Goal: Task Accomplishment & Management: Manage account settings

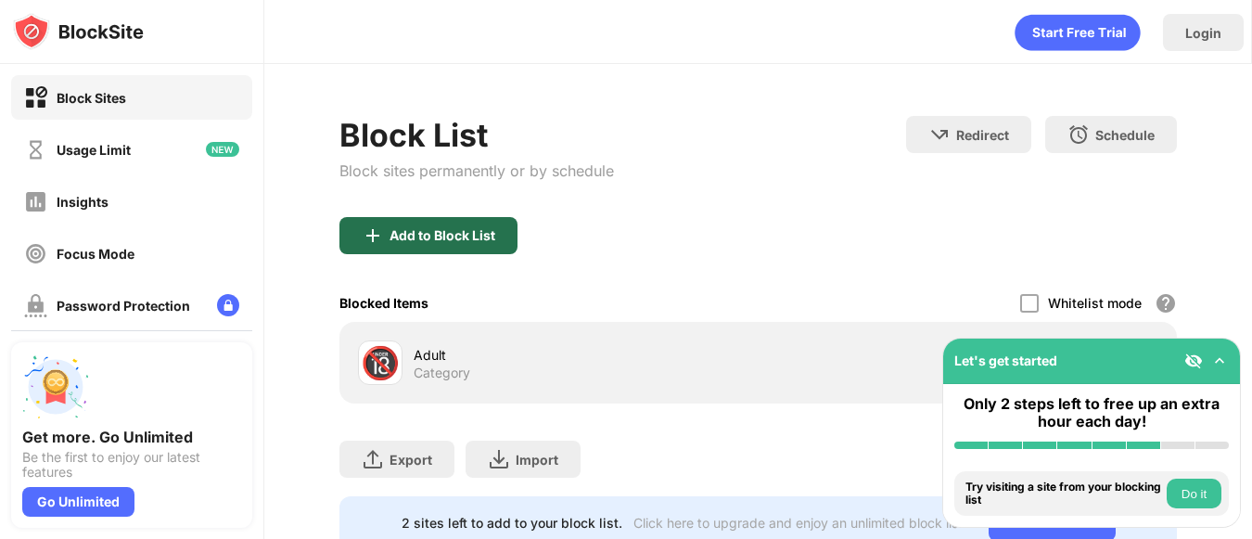
click at [425, 228] on div "Add to Block List" at bounding box center [443, 235] width 106 height 15
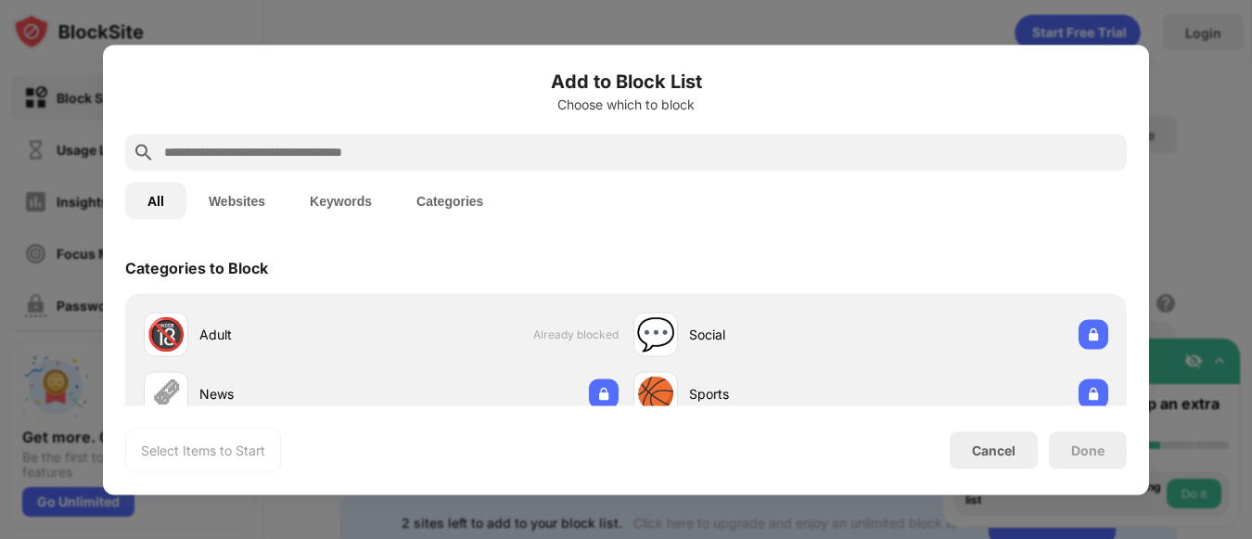
click at [340, 155] on input "text" at bounding box center [640, 152] width 957 height 22
click at [291, 146] on input "text" at bounding box center [640, 152] width 957 height 22
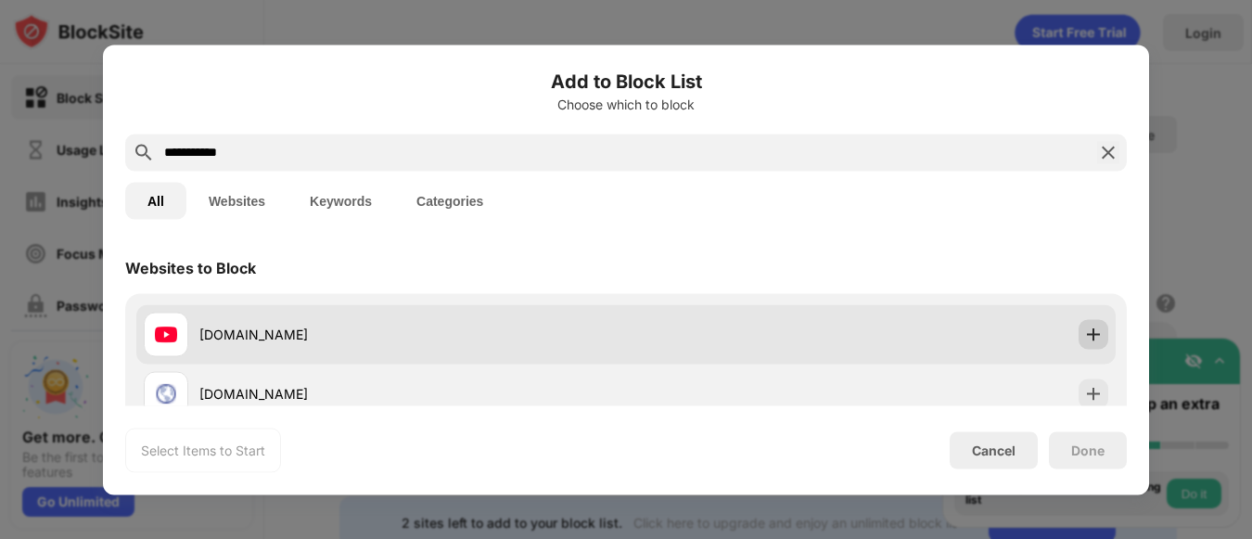
type input "**********"
click at [1084, 328] on img at bounding box center [1093, 334] width 19 height 19
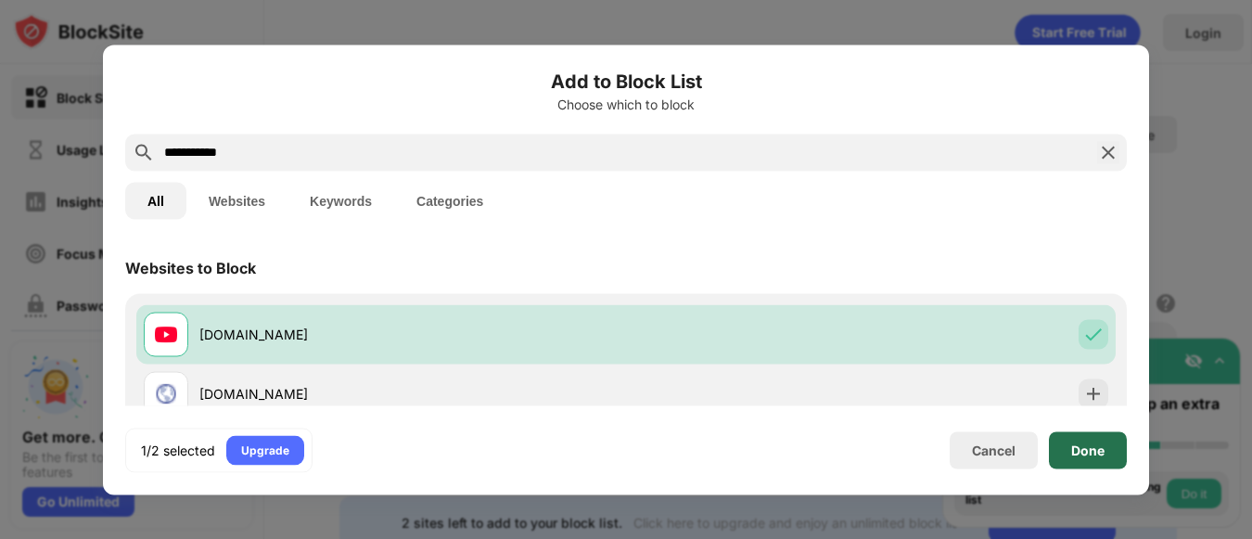
click at [1073, 448] on div "Done" at bounding box center [1087, 449] width 33 height 15
